Goal: Transaction & Acquisition: Purchase product/service

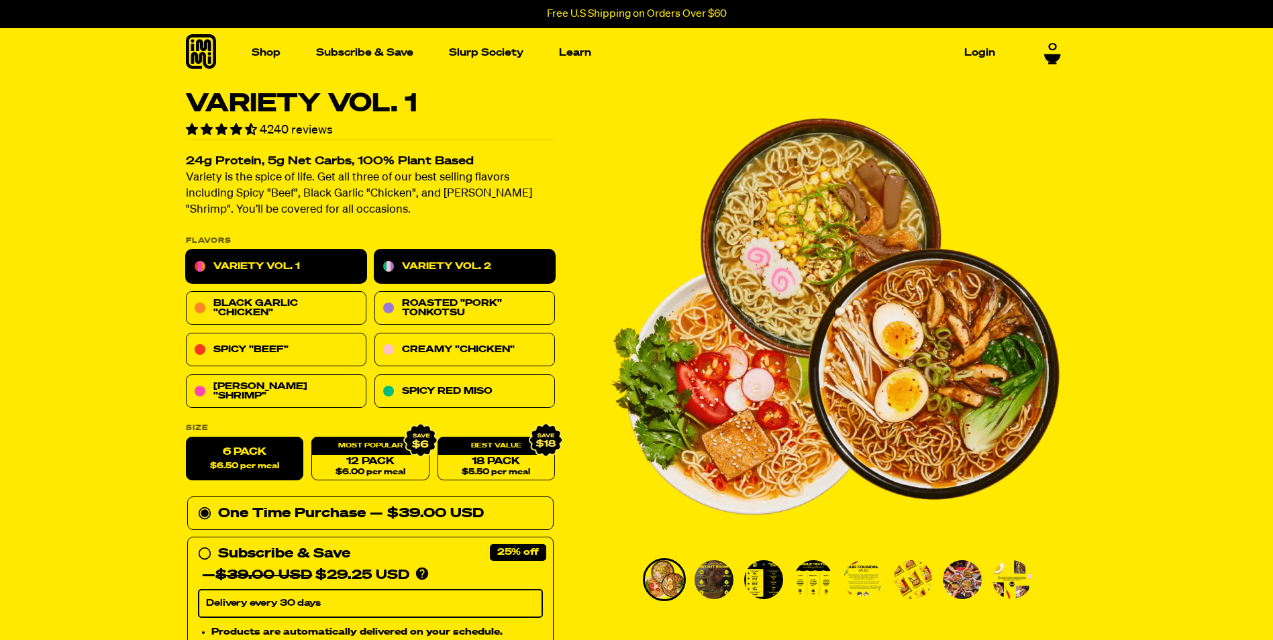
click at [457, 261] on link "Variety Vol. 2" at bounding box center [465, 267] width 181 height 34
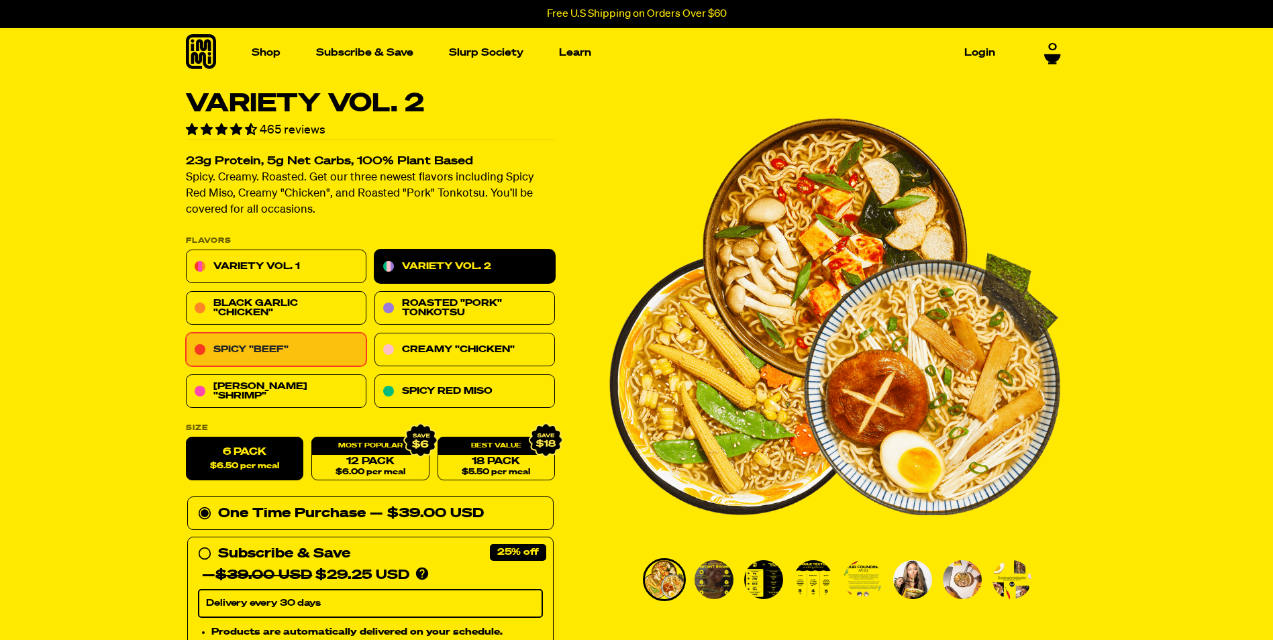
click at [274, 356] on link "Spicy "Beef"" at bounding box center [276, 351] width 181 height 34
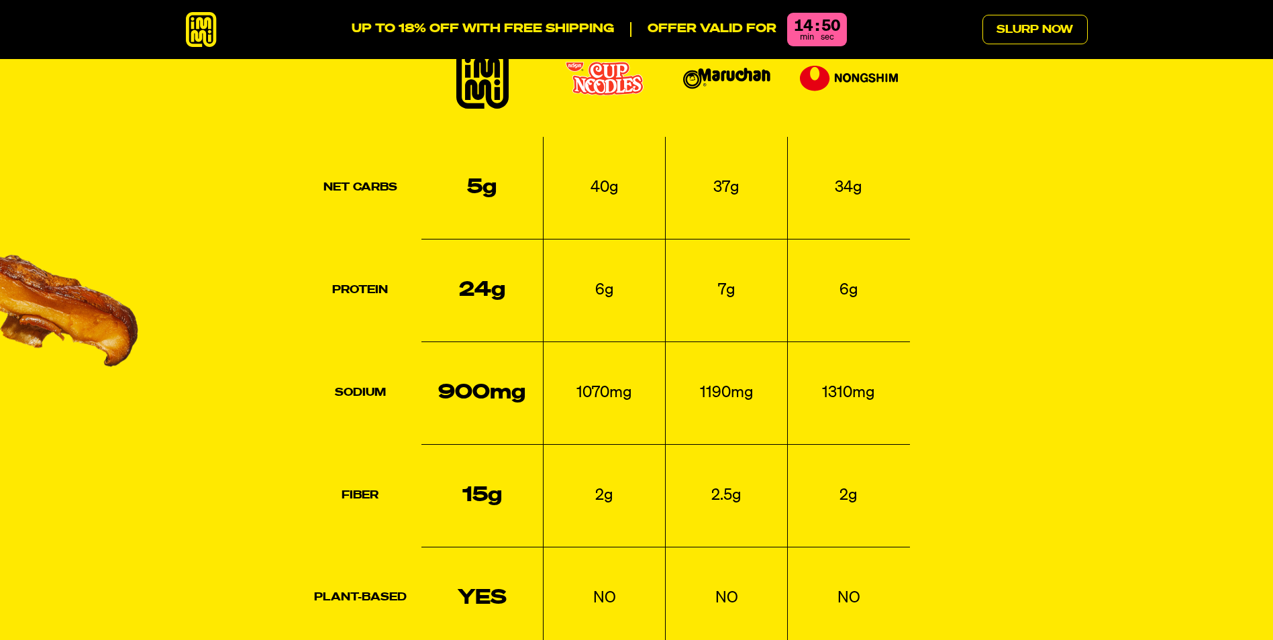
scroll to position [1745, 0]
